Goal: Find specific page/section: Find specific page/section

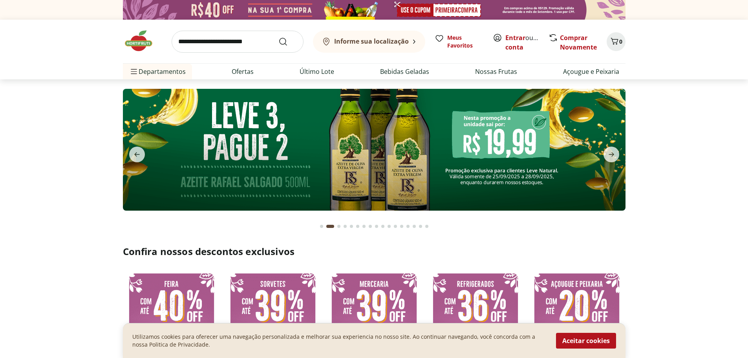
click at [398, 37] on div "Informe sua localização" at bounding box center [365, 41] width 87 height 9
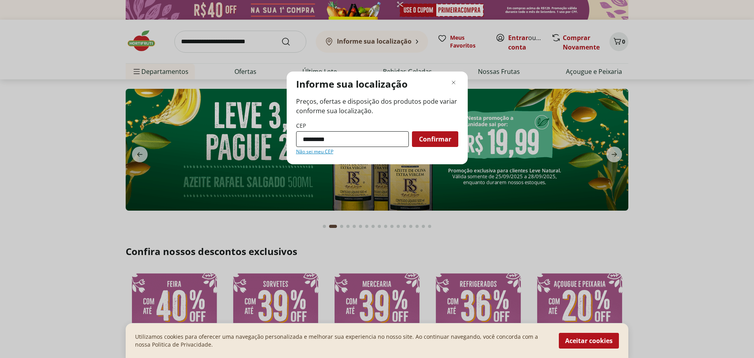
type input "*********"
click at [412, 131] on button "Confirmar" at bounding box center [435, 139] width 46 height 16
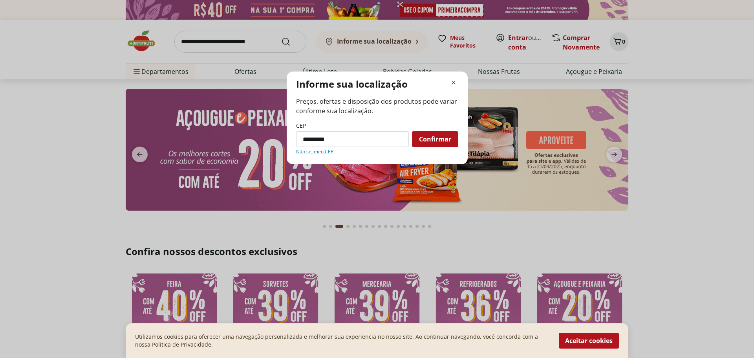
click at [430, 142] on span "Confirmar" at bounding box center [435, 139] width 32 height 6
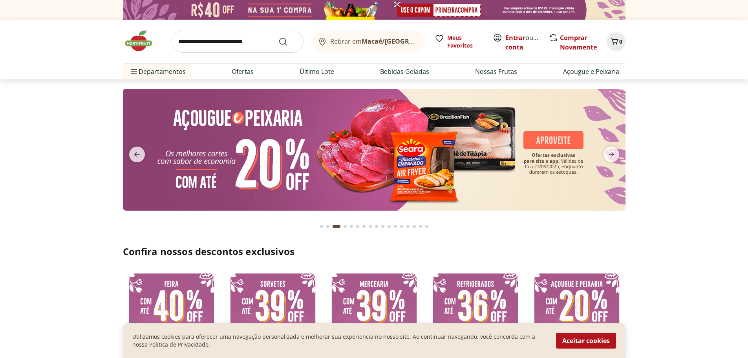
click at [363, 41] on span "Retirar em Macaé/[GEOGRAPHIC_DATA]" at bounding box center [373, 41] width 87 height 7
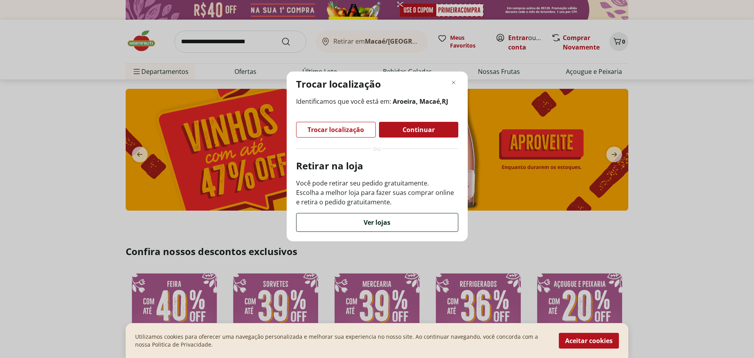
click at [385, 223] on span "Ver lojas" at bounding box center [377, 222] width 27 height 6
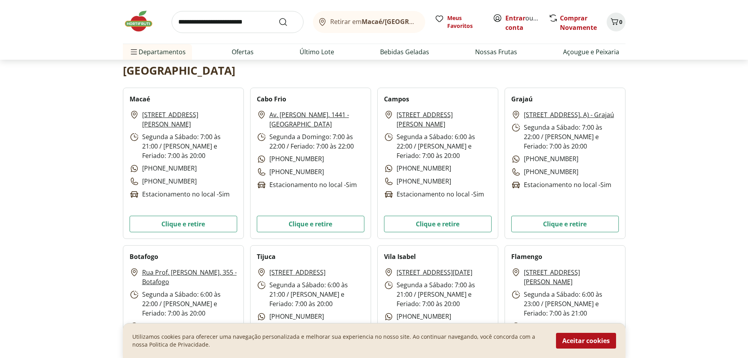
scroll to position [118, 0]
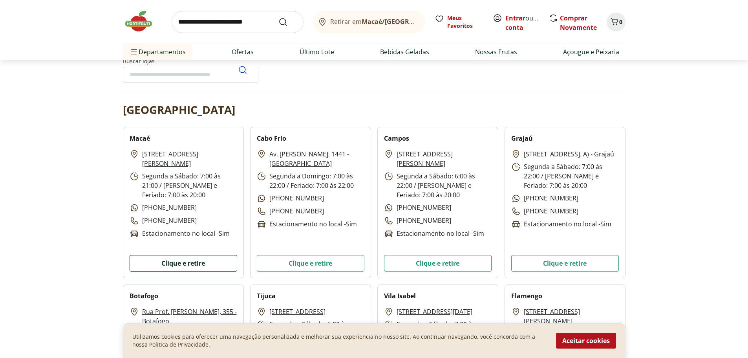
click at [185, 265] on button "Clique e retire" at bounding box center [184, 263] width 108 height 16
